Goal: Transaction & Acquisition: Book appointment/travel/reservation

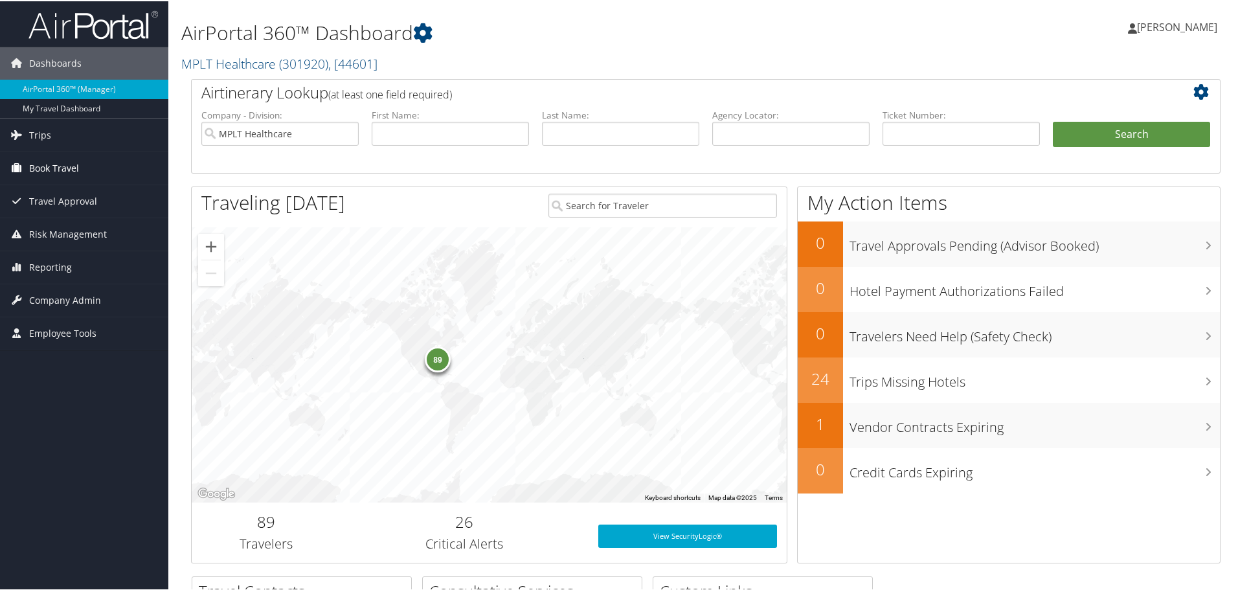
click at [54, 160] on span "Book Travel" at bounding box center [54, 167] width 50 height 32
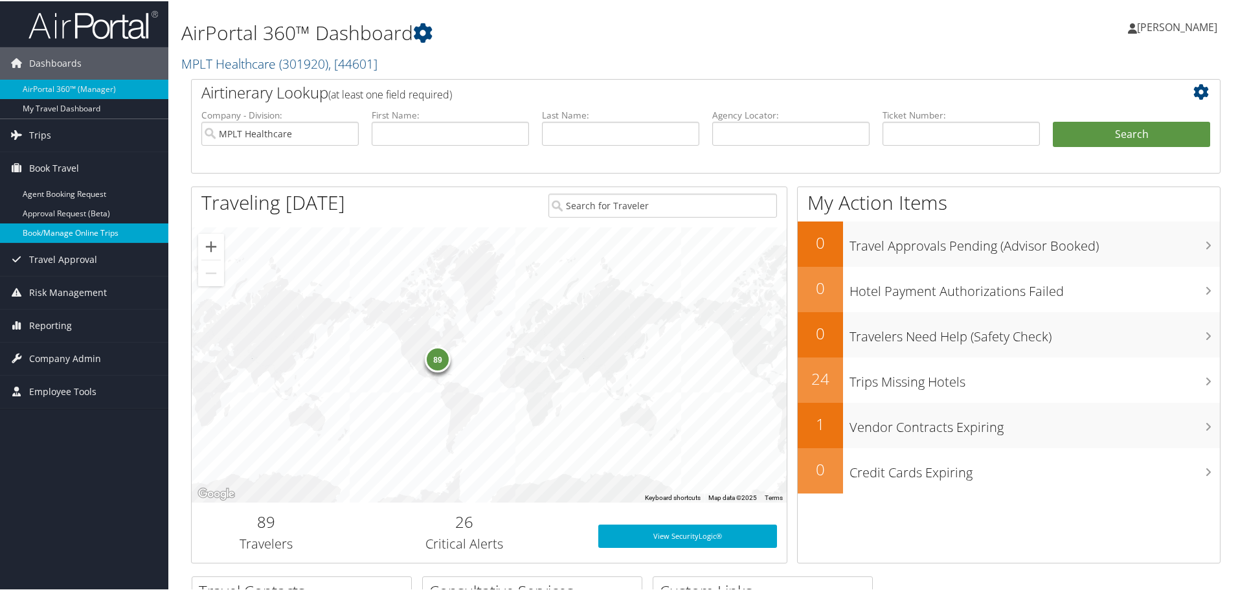
click at [58, 235] on link "Book/Manage Online Trips" at bounding box center [84, 231] width 168 height 19
